Goal: Task Accomplishment & Management: Use online tool/utility

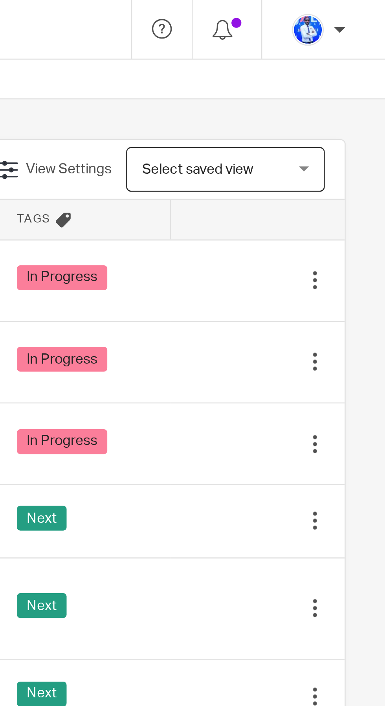
click at [318, 178] on icon at bounding box center [318, 176] width 8 height 8
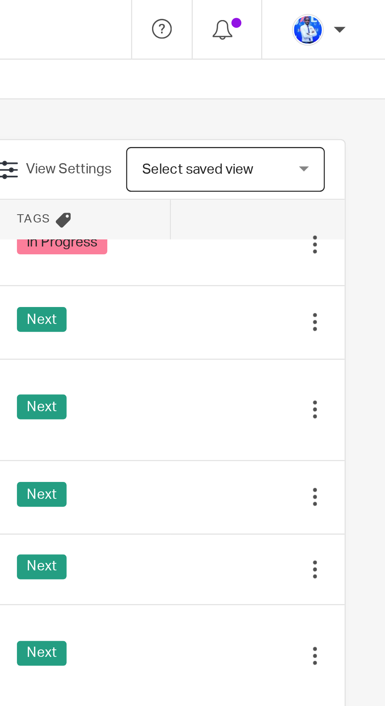
click at [280, 128] on div "Next" at bounding box center [265, 127] width 53 height 12
click at [320, 129] on icon at bounding box center [318, 127] width 8 height 8
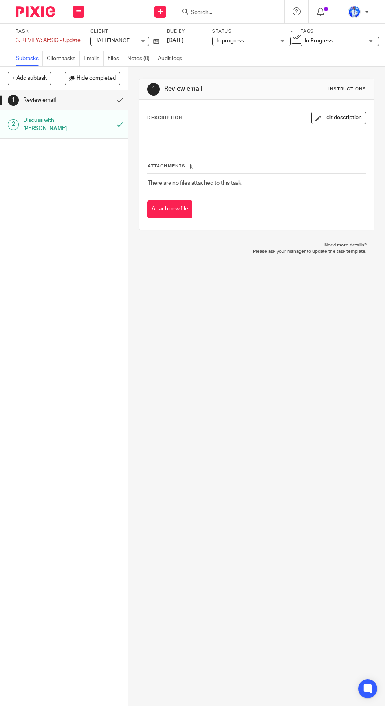
click at [99, 60] on link "Emails" at bounding box center [94, 58] width 20 height 15
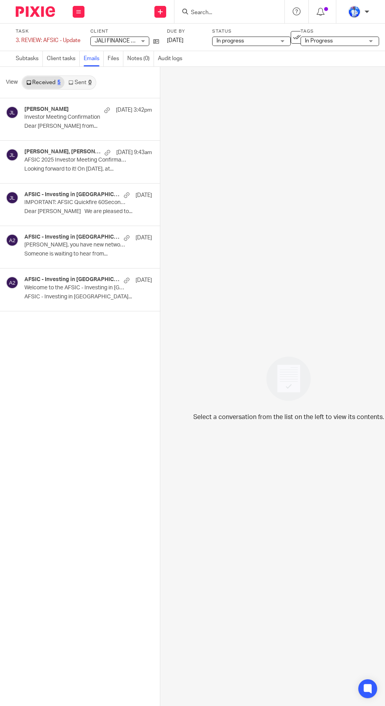
click at [57, 168] on p "Looking forward to it! On 24 Sep 2025, at..." at bounding box center [88, 169] width 128 height 7
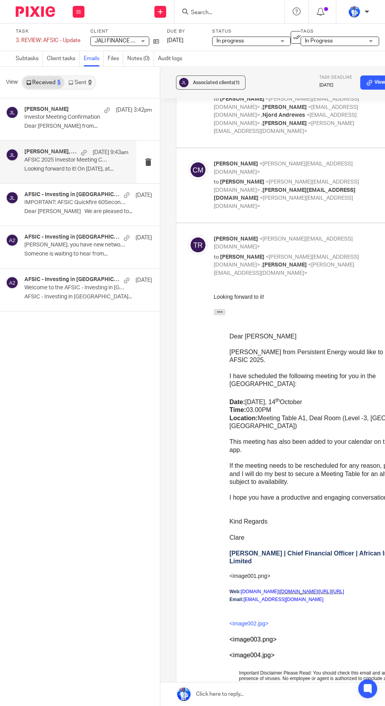
click at [77, 122] on div "Clare McCammon 24 Sep 3:42pm Investor Meeting Confirmation Dear Felix Alexander…" at bounding box center [88, 119] width 128 height 26
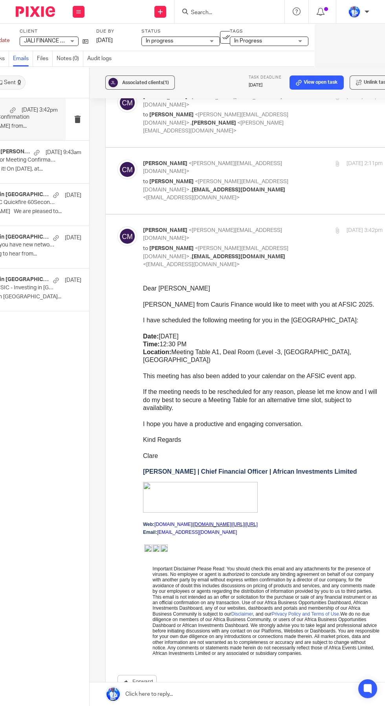
scroll to position [0, 96]
